Goal: Task Accomplishment & Management: Manage account settings

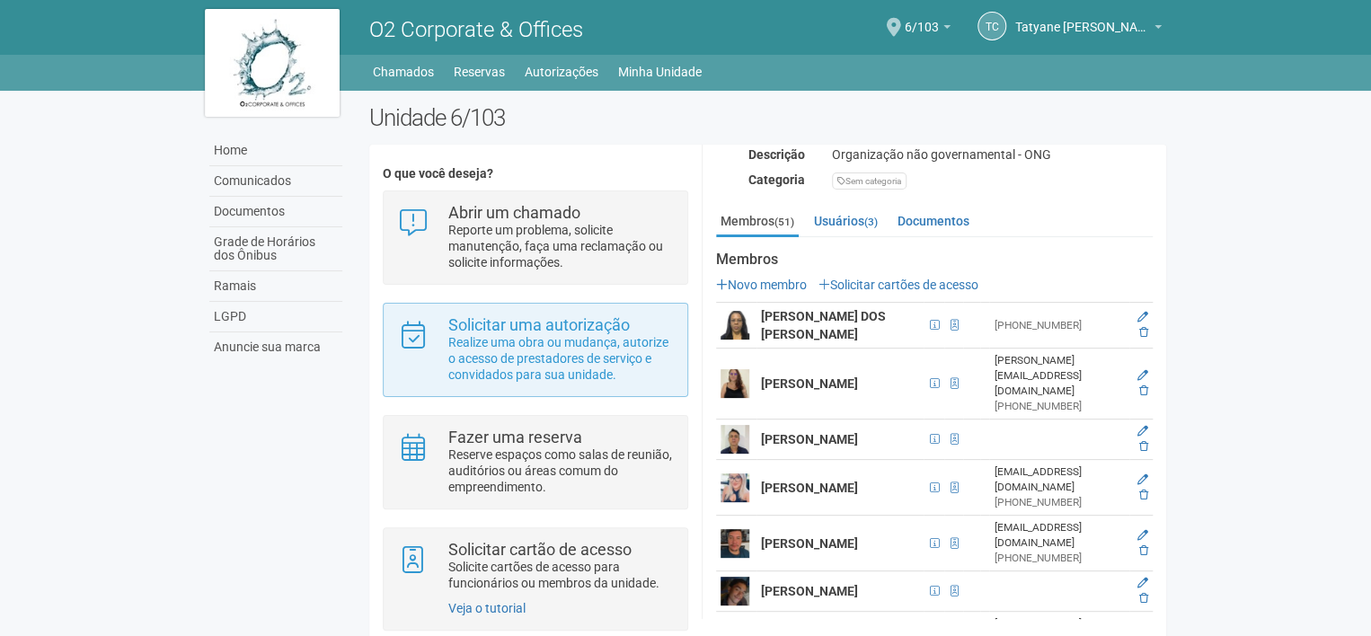
scroll to position [32, 0]
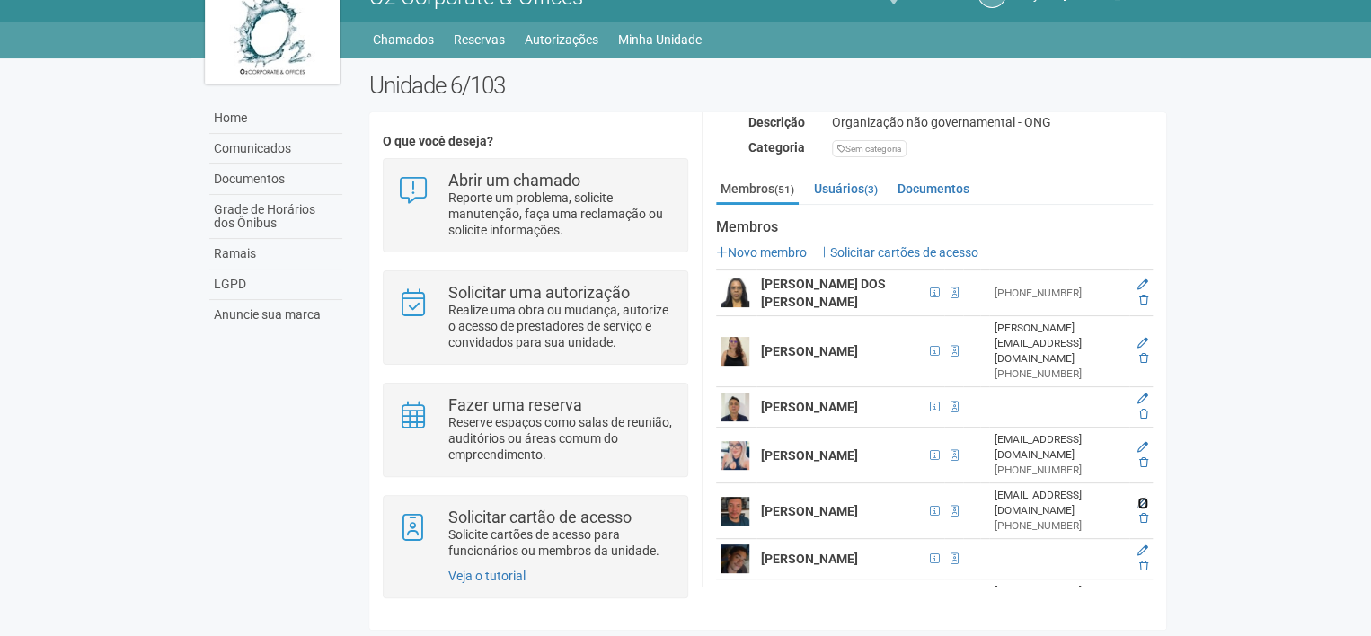
click at [1141, 498] on icon at bounding box center [1142, 503] width 11 height 11
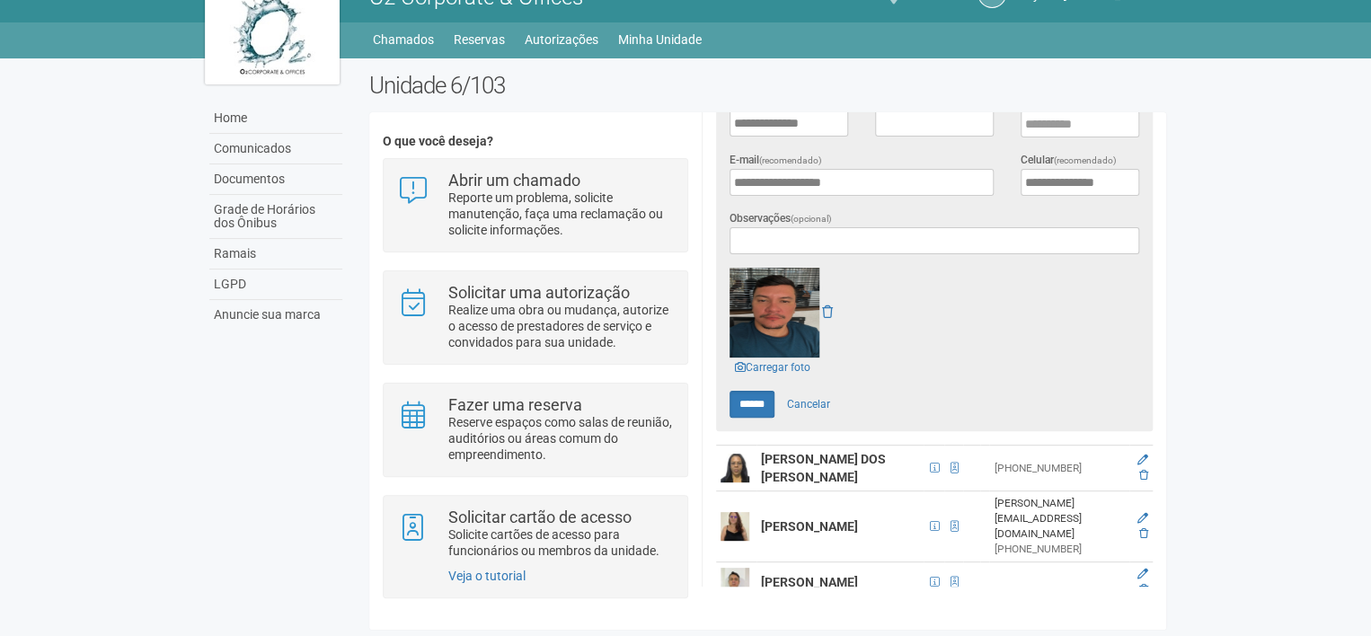
scroll to position [269, 0]
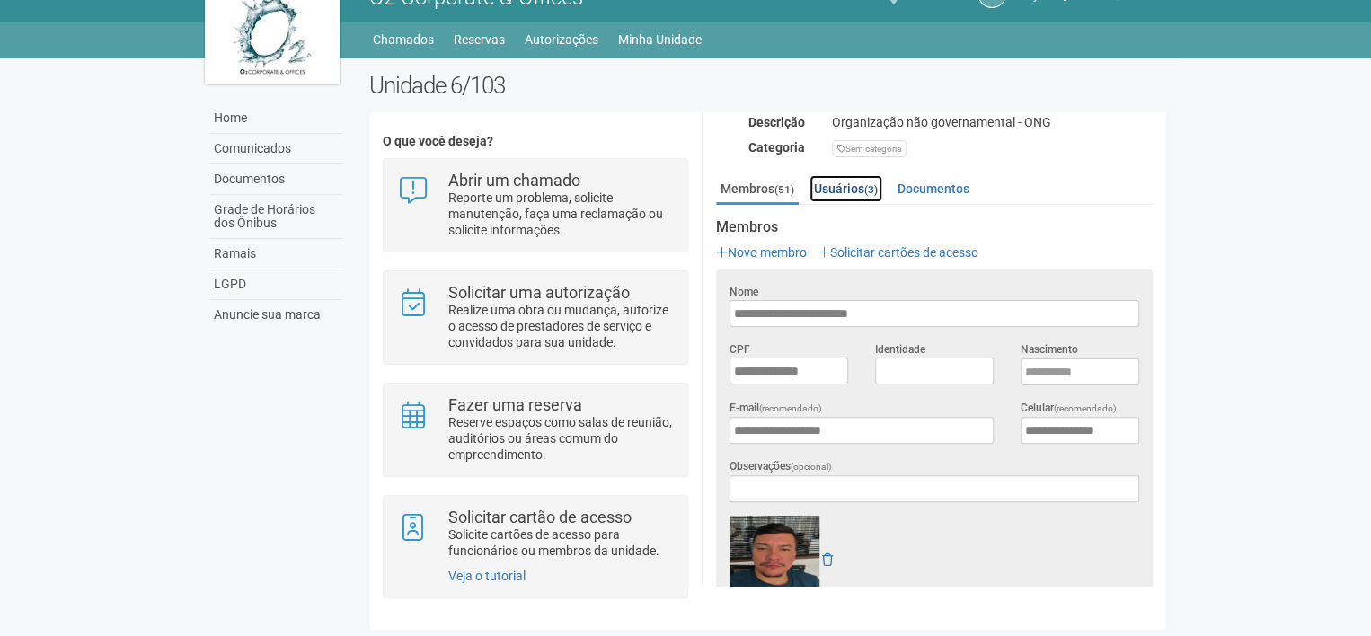
click at [852, 186] on link "Usuários (3)" at bounding box center [845, 188] width 73 height 27
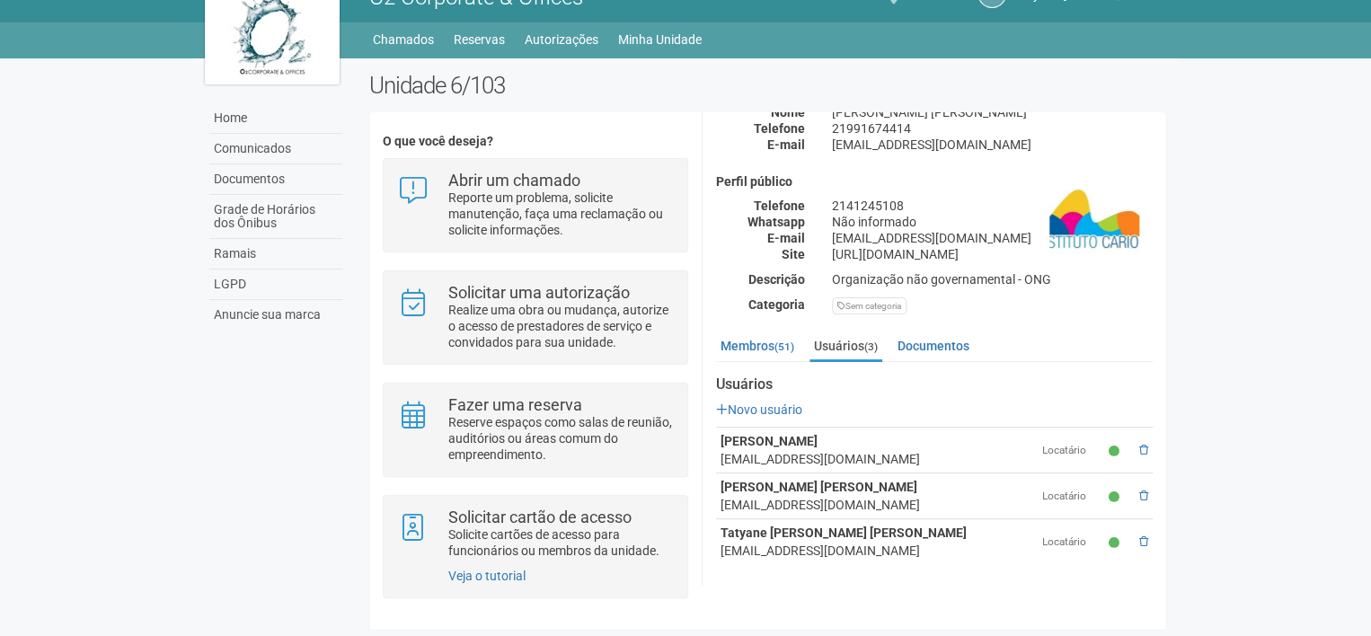
scroll to position [110, 0]
click at [765, 336] on link "Membros (51)" at bounding box center [757, 347] width 83 height 27
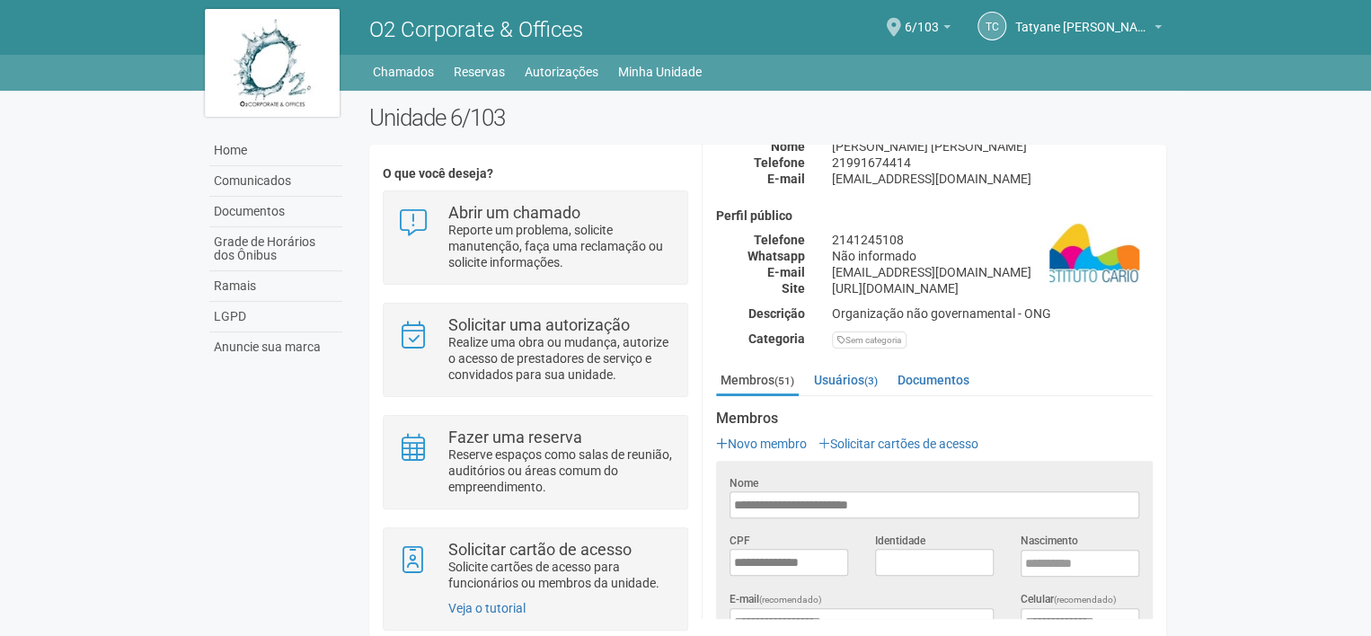
click at [424, 27] on span "O2 Corporate & Offices" at bounding box center [476, 29] width 214 height 25
click at [424, 82] on link "Chamados" at bounding box center [403, 71] width 61 height 25
